Goal: Task Accomplishment & Management: Manage account settings

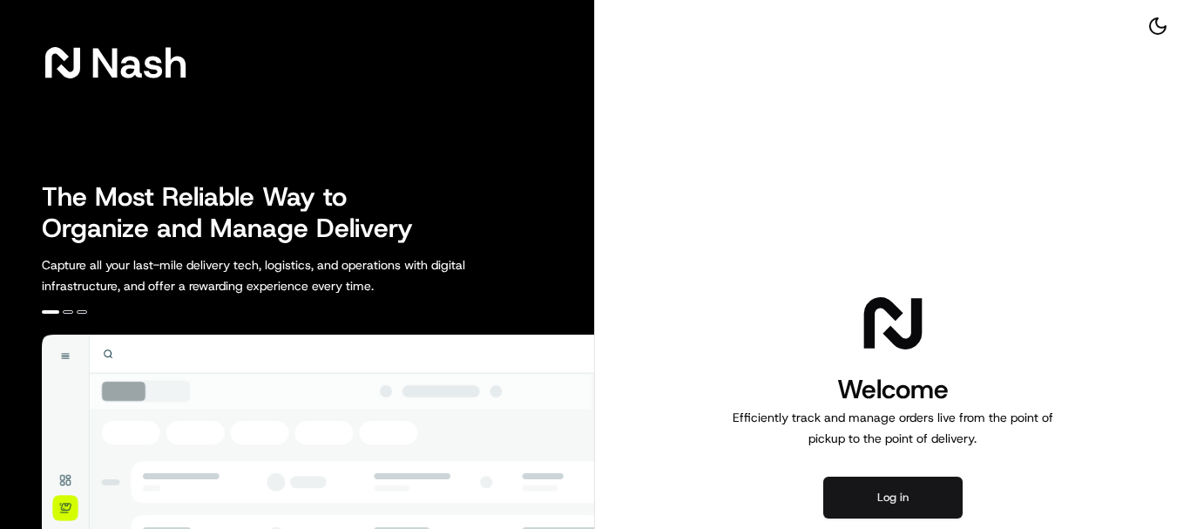
click at [906, 492] on button "Log in" at bounding box center [892, 497] width 139 height 42
